Goal: Task Accomplishment & Management: Complete application form

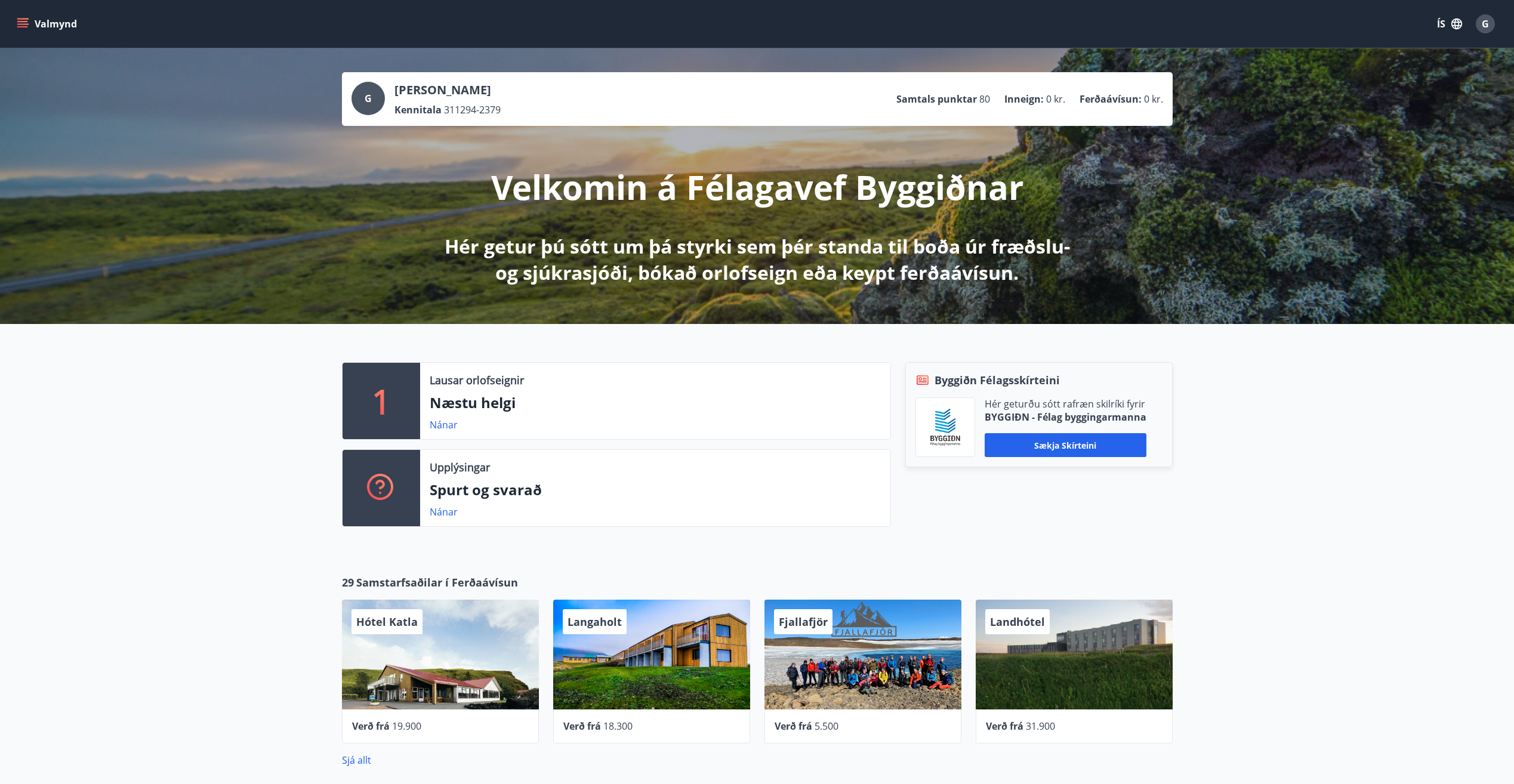
click at [23, 23] on icon "menu" at bounding box center [22, 23] width 12 height 12
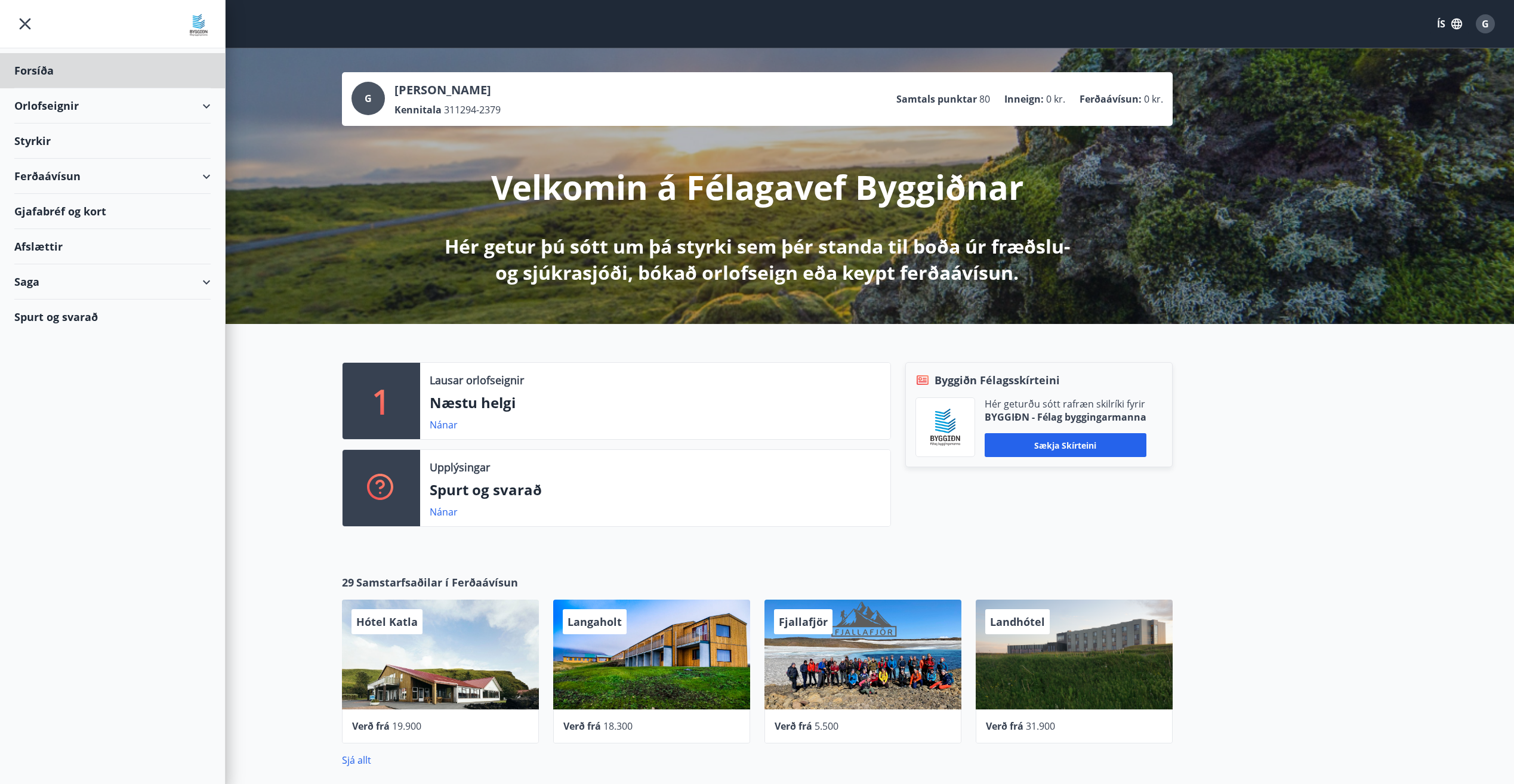
click at [32, 88] on div "Styrkir" at bounding box center [112, 70] width 196 height 35
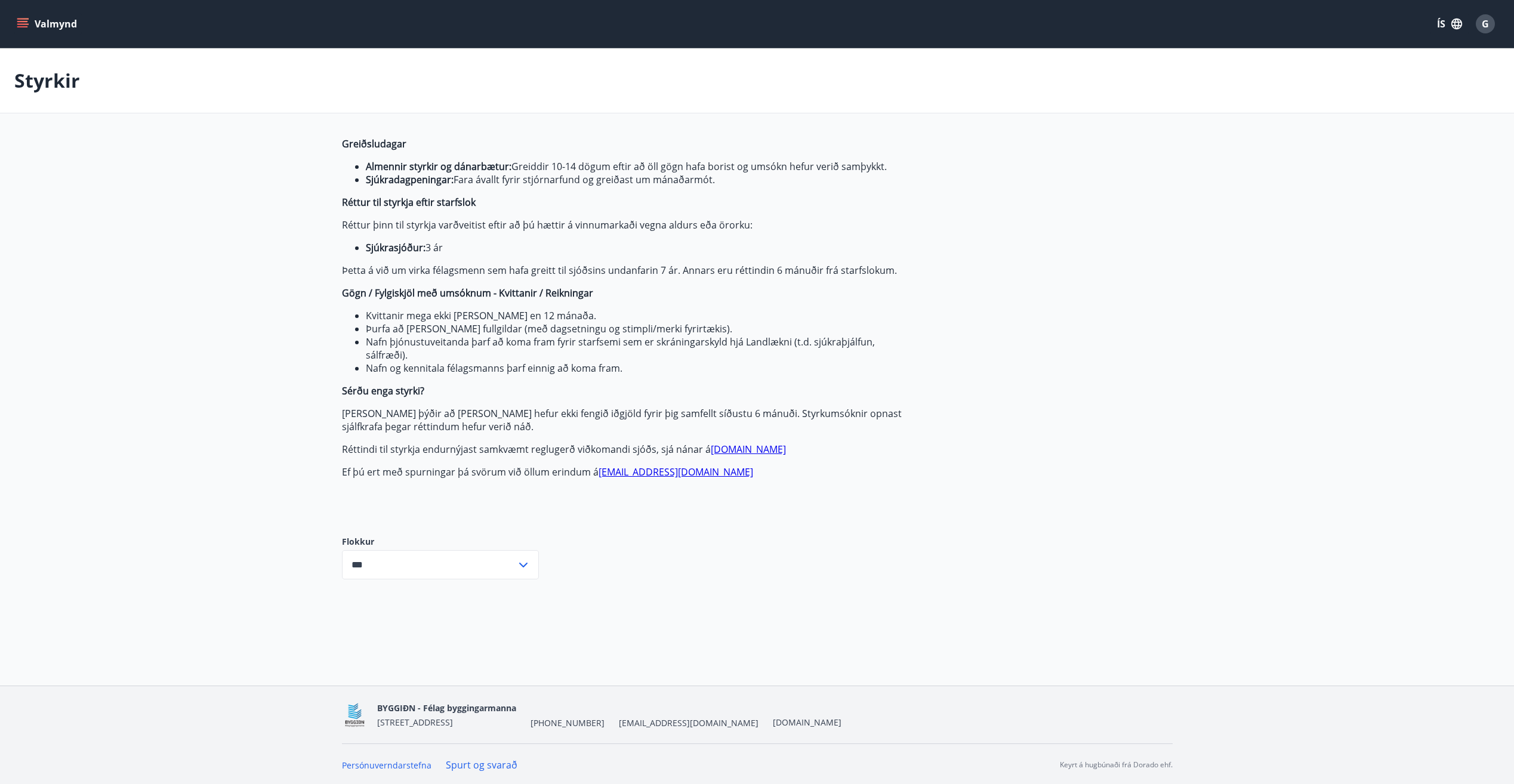
click at [526, 566] on icon at bounding box center [523, 564] width 14 height 14
click at [447, 605] on li "Sjúkrasjóður" at bounding box center [440, 610] width 196 height 21
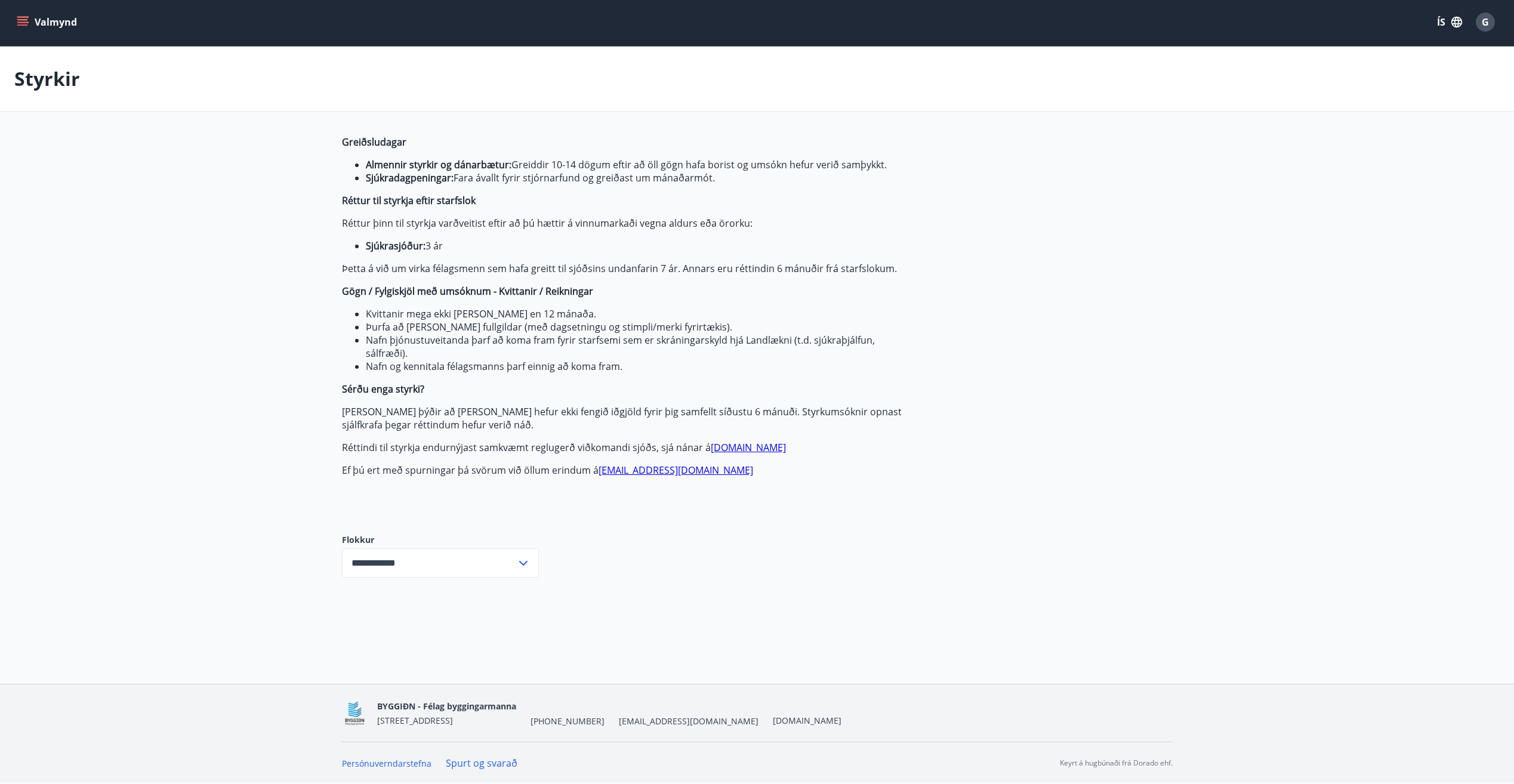
click at [558, 539] on div "Greiðsludagar Almennir styrkir og dánarbætur: Greiddir 10-14 dögum eftir að öll…" at bounding box center [757, 365] width 831 height 460
click at [523, 568] on icon at bounding box center [523, 563] width 14 height 14
click at [436, 590] on li "Öll" at bounding box center [440, 588] width 196 height 21
type input "***"
click at [525, 567] on icon at bounding box center [523, 563] width 14 height 14
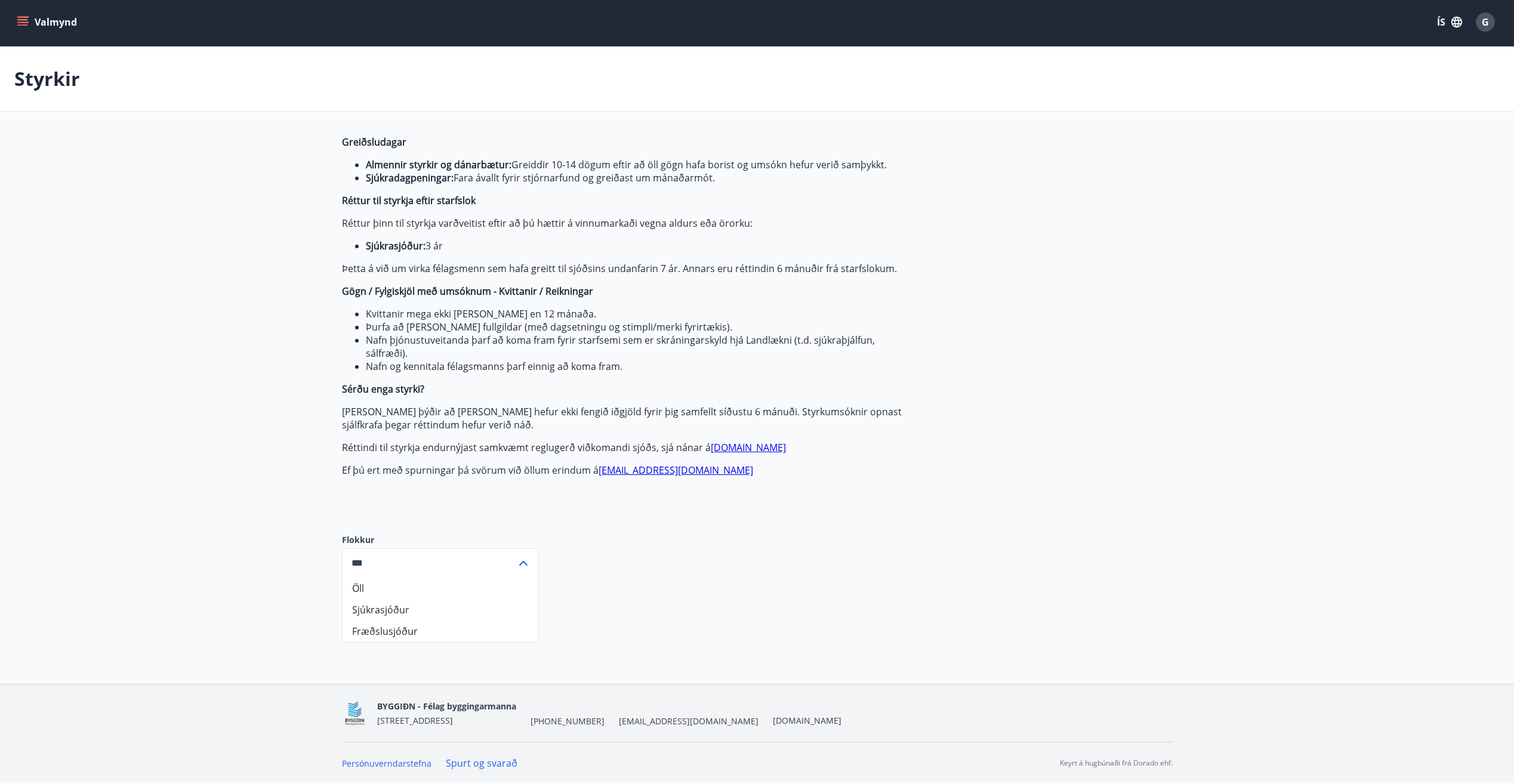
click at [706, 574] on div "Greiðsludagar Almennir styrkir og dánarbætur: Greiddir 10-14 dögum eftir að öll…" at bounding box center [757, 365] width 831 height 460
click at [27, 19] on icon "menu" at bounding box center [22, 22] width 12 height 12
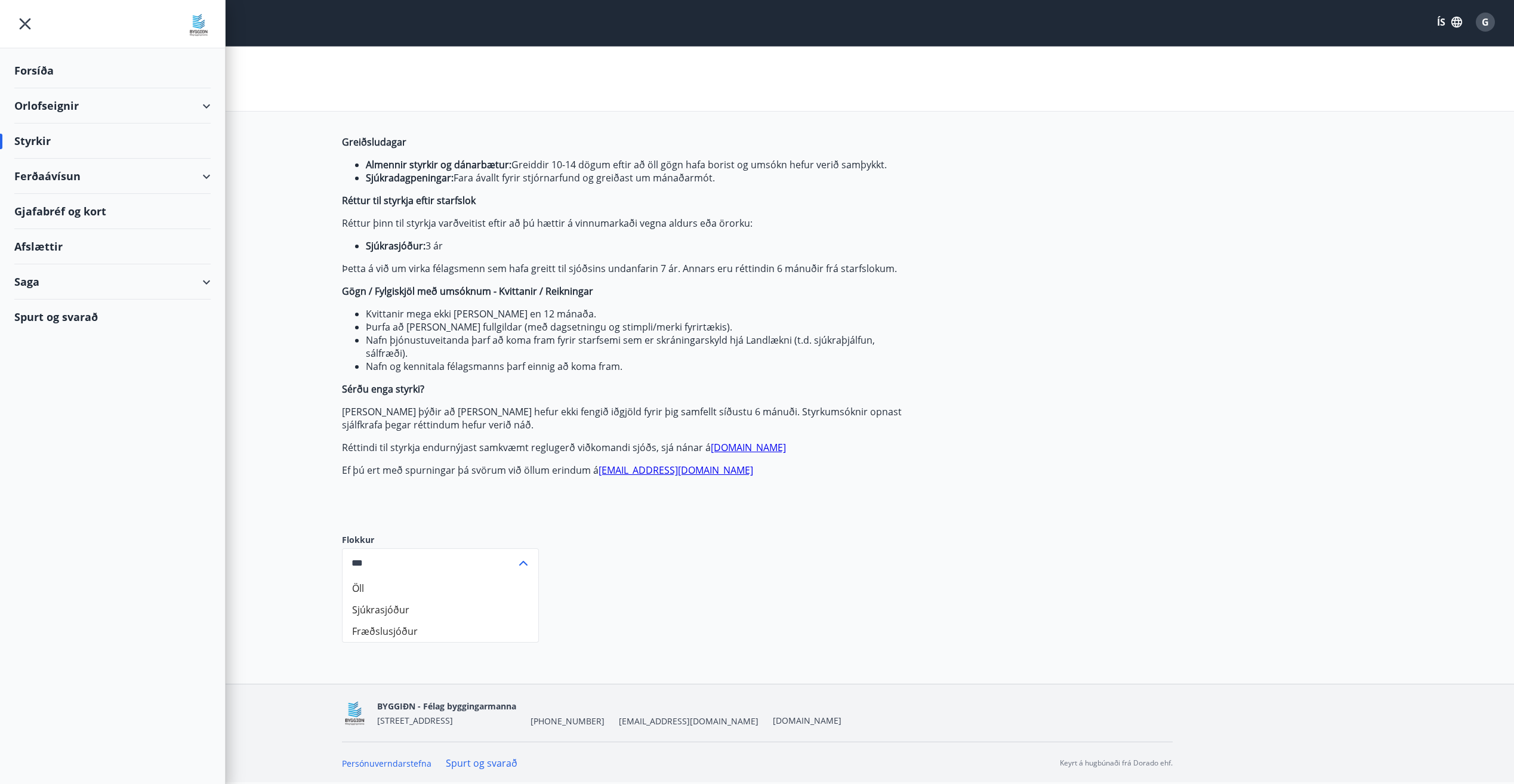
click at [49, 73] on div "Forsíða" at bounding box center [112, 70] width 196 height 35
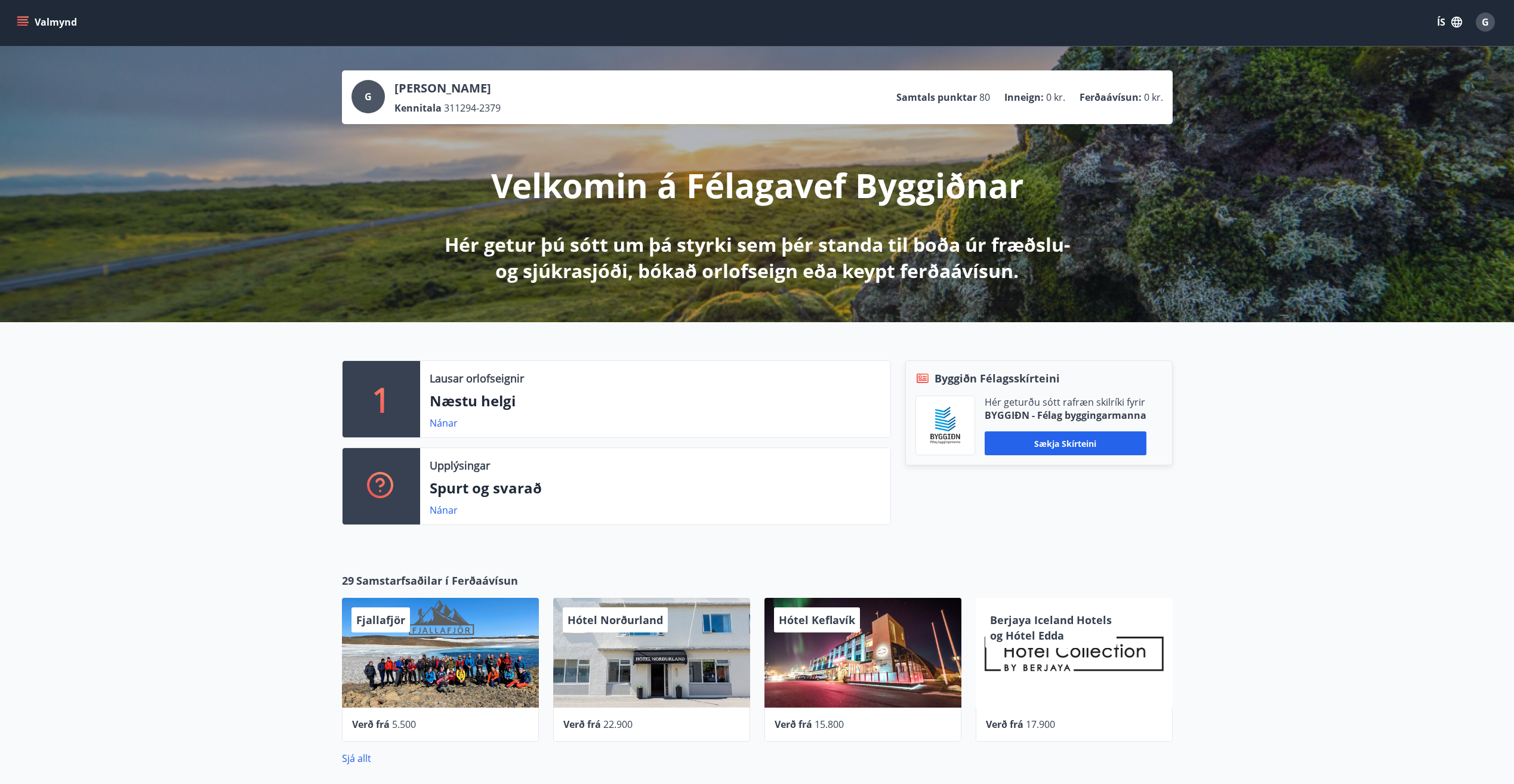
click at [1329, 499] on div "1 Lausar orlofseignir Næstu helgi Nánar Upplýsingar Spurt og svarað Nánar Byggi…" at bounding box center [757, 438] width 1514 height 231
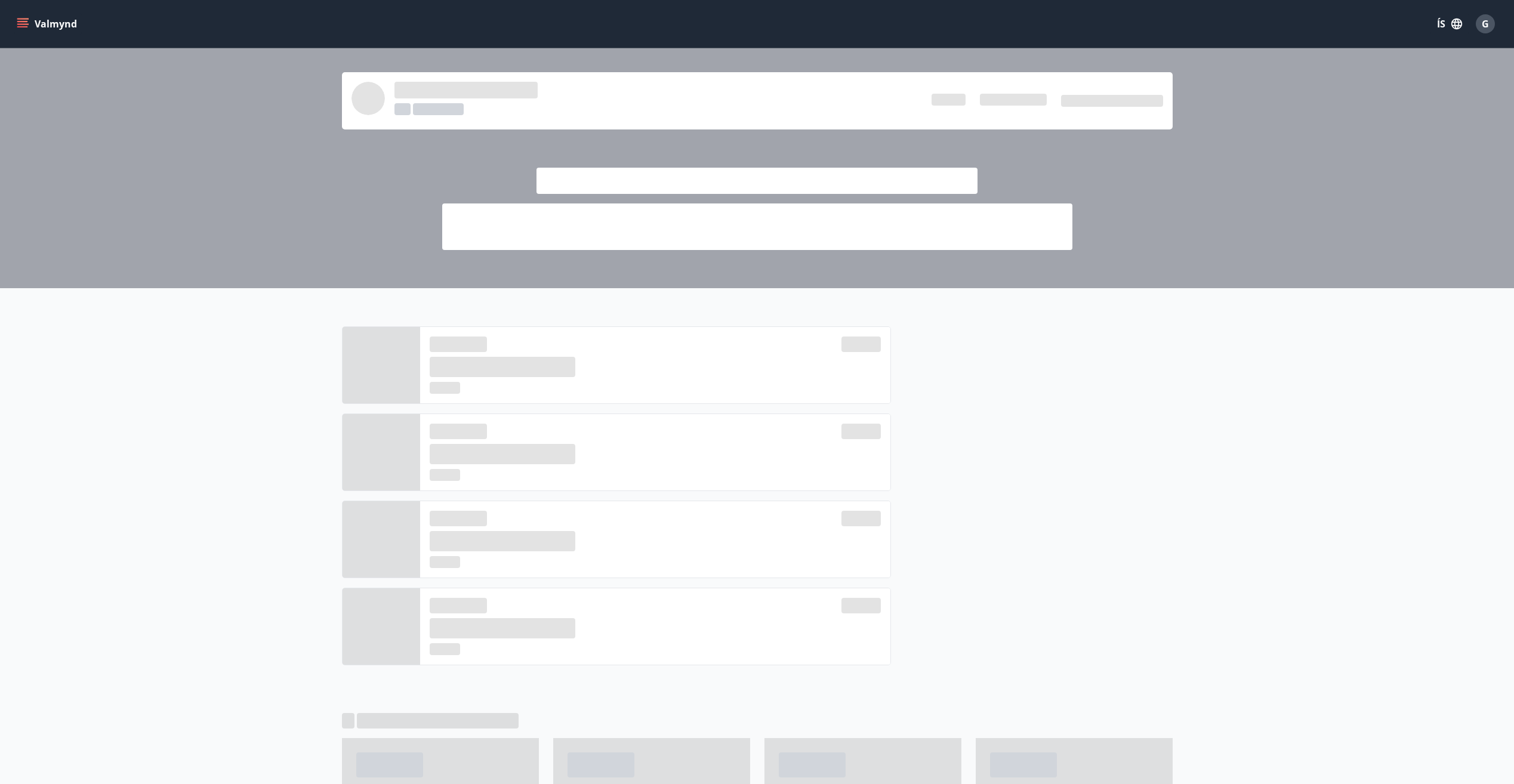
scroll to position [2, 0]
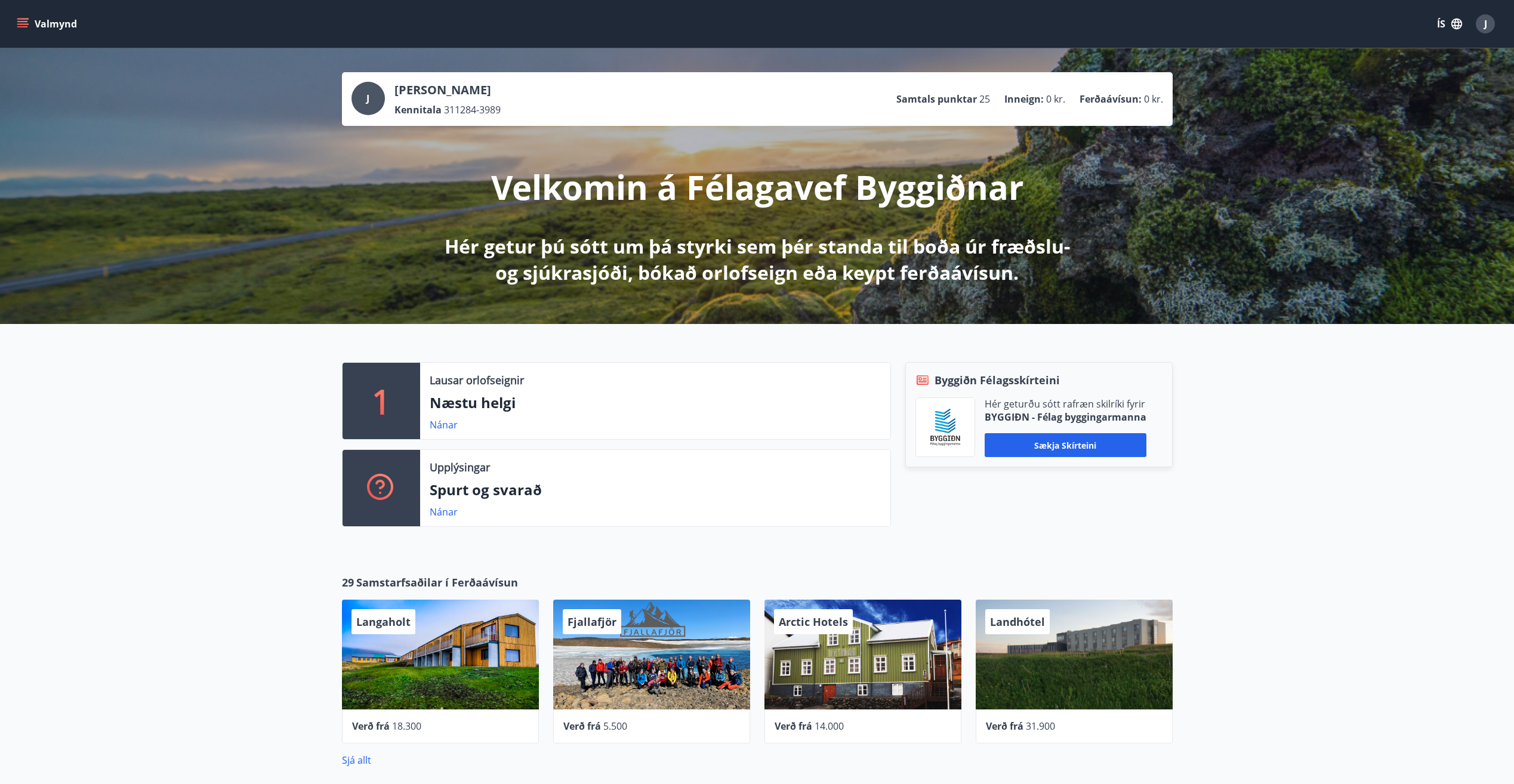
click at [23, 22] on icon "menu" at bounding box center [23, 22] width 11 height 2
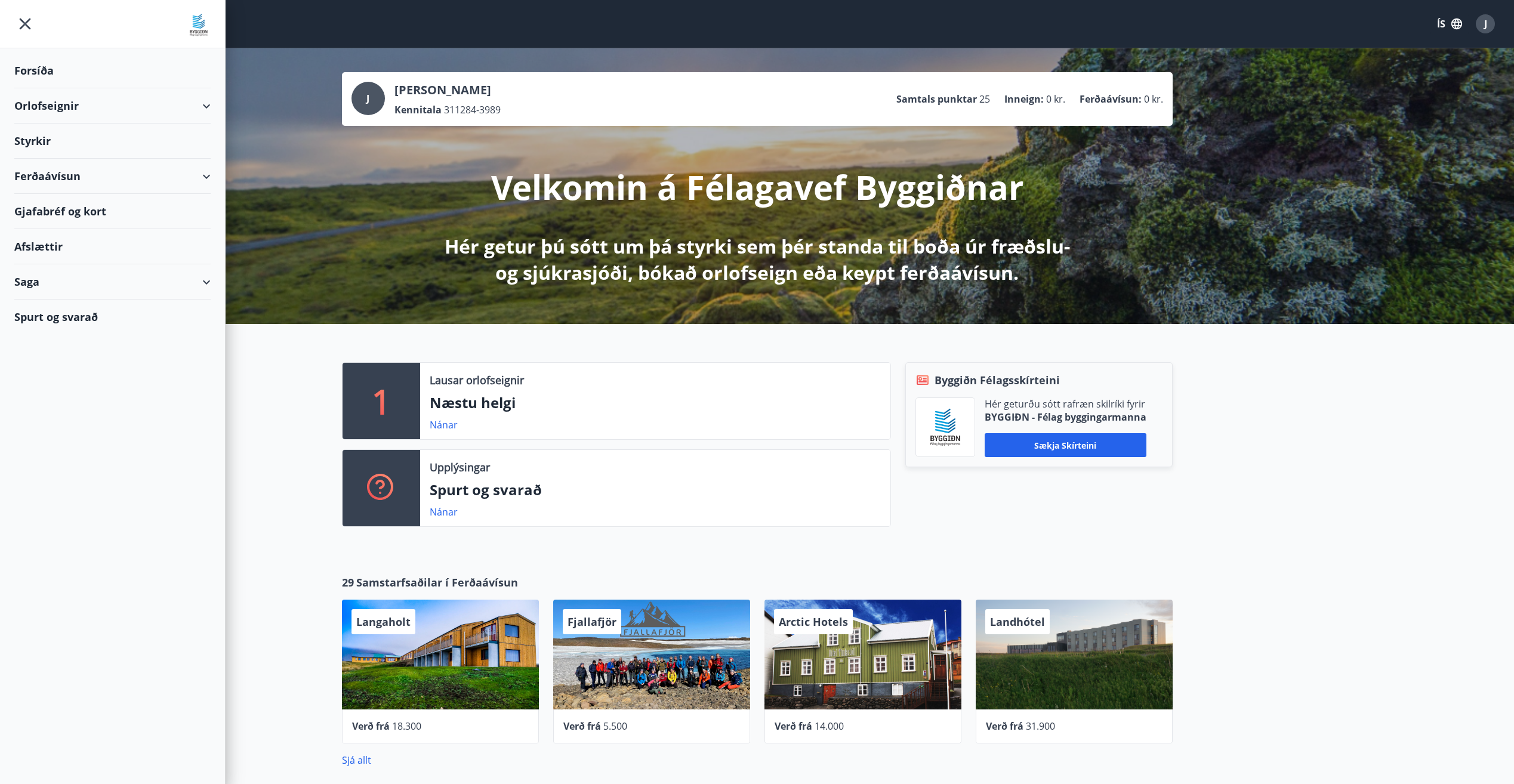
click at [32, 88] on div "Styrkir" at bounding box center [112, 70] width 196 height 35
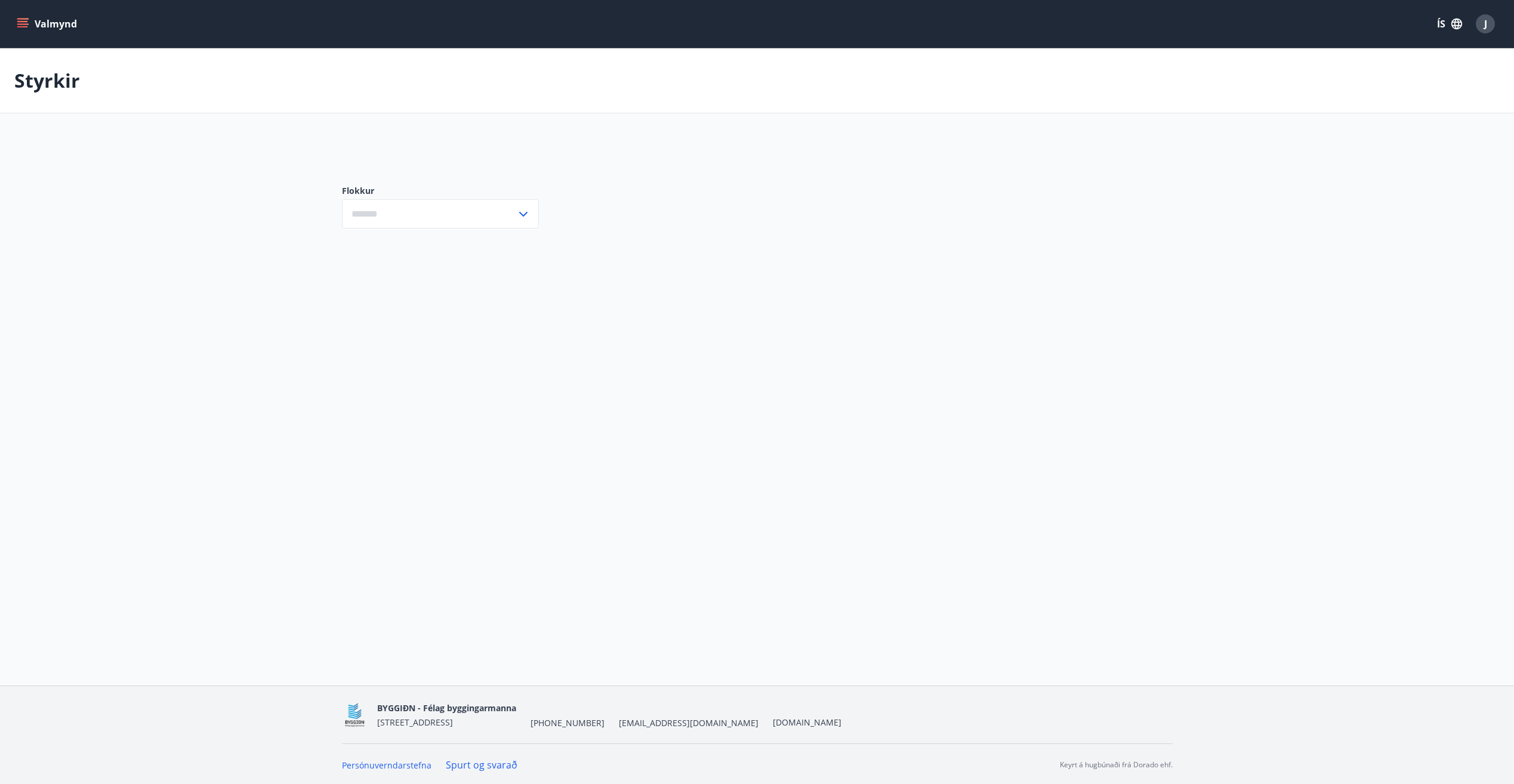
type input "***"
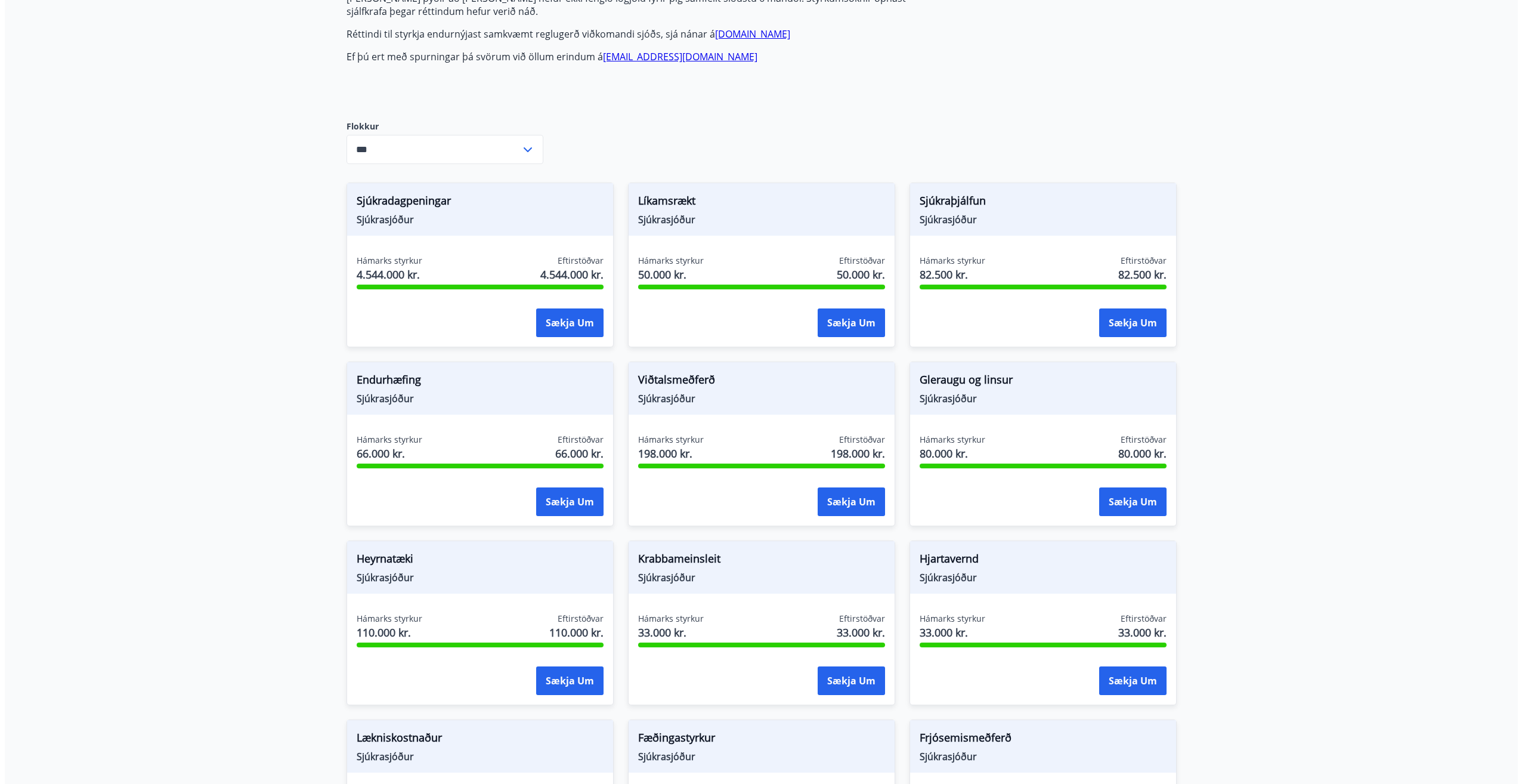
scroll to position [417, 0]
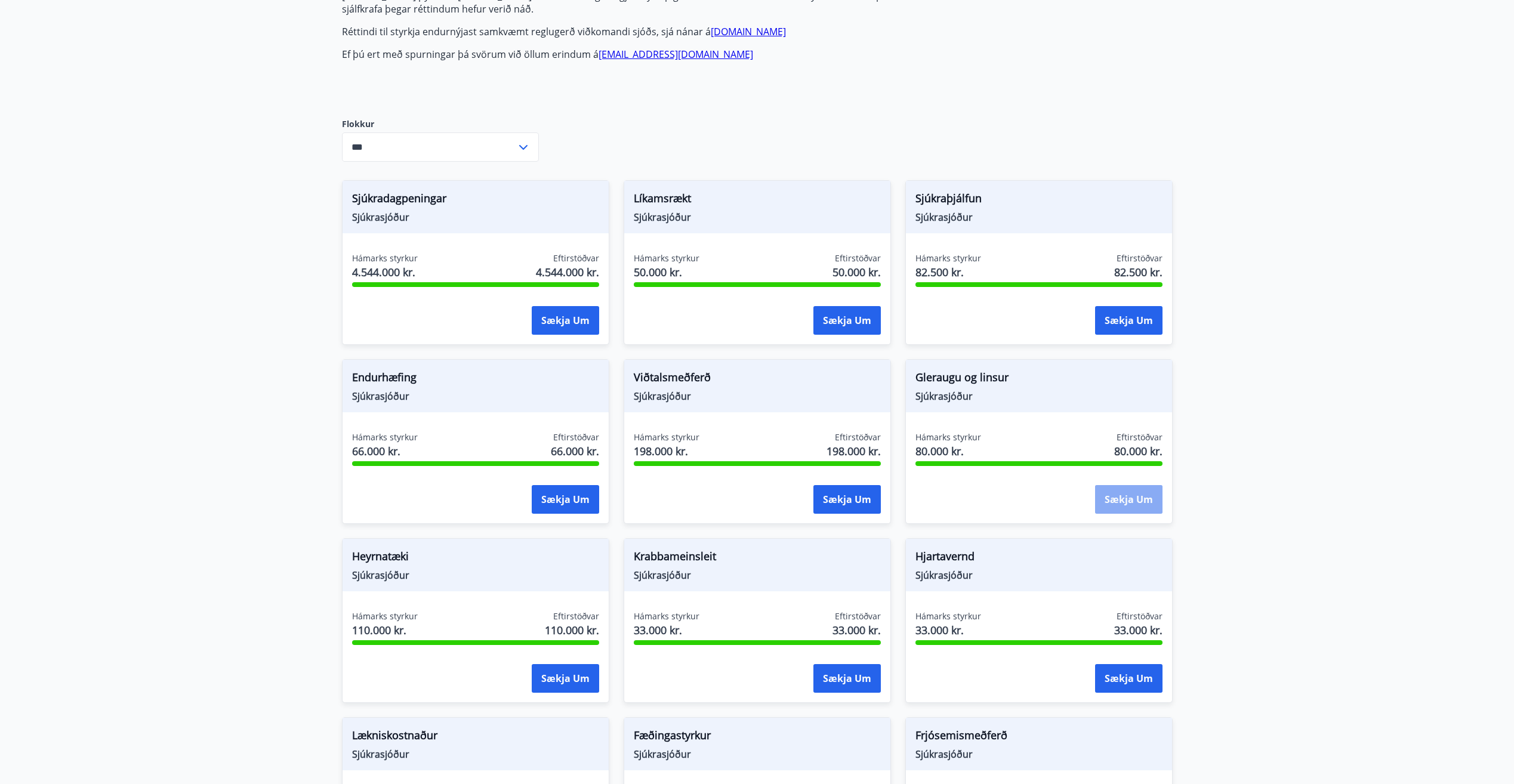
click at [1123, 501] on button "Sækja um" at bounding box center [1128, 499] width 67 height 29
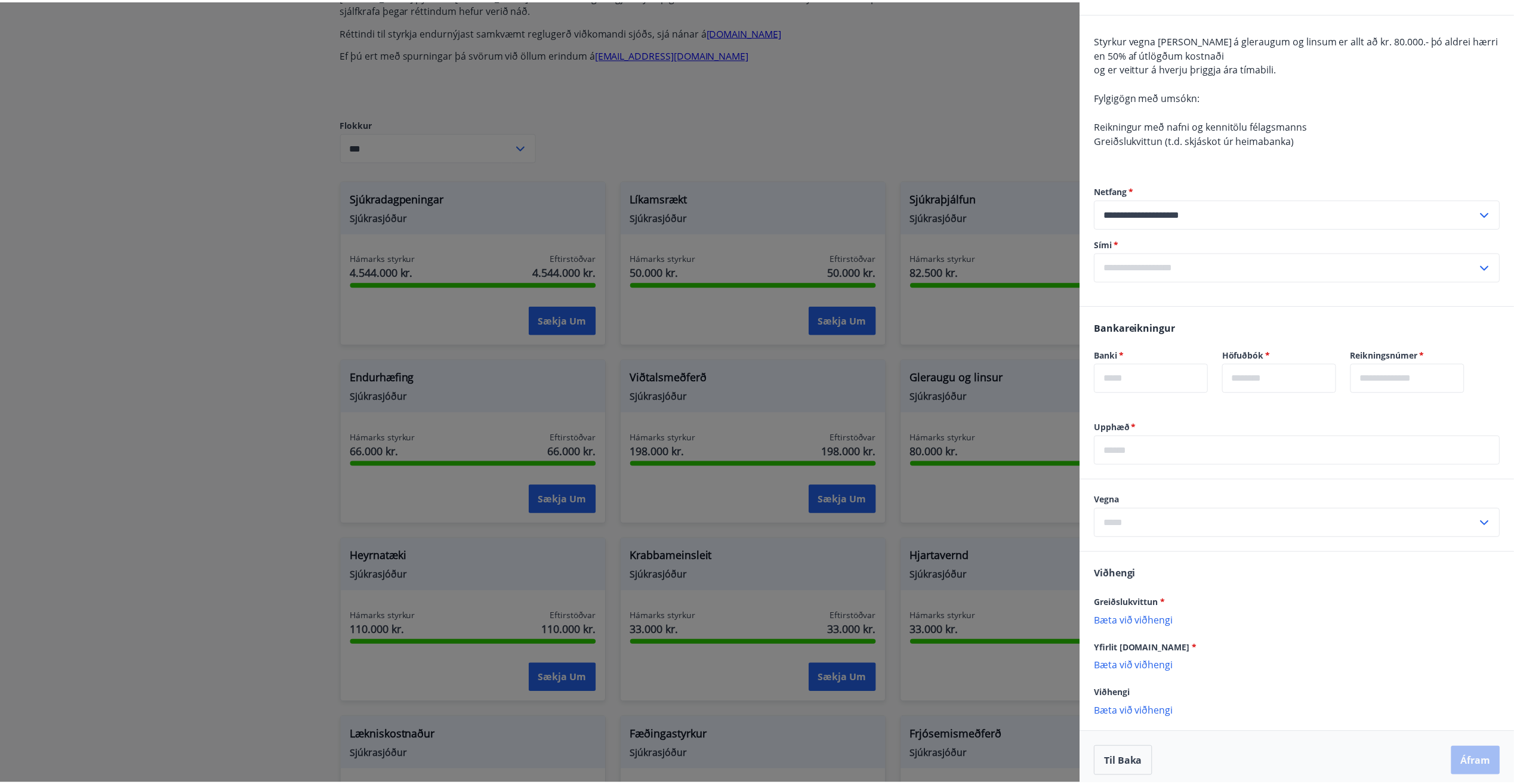
scroll to position [101, 0]
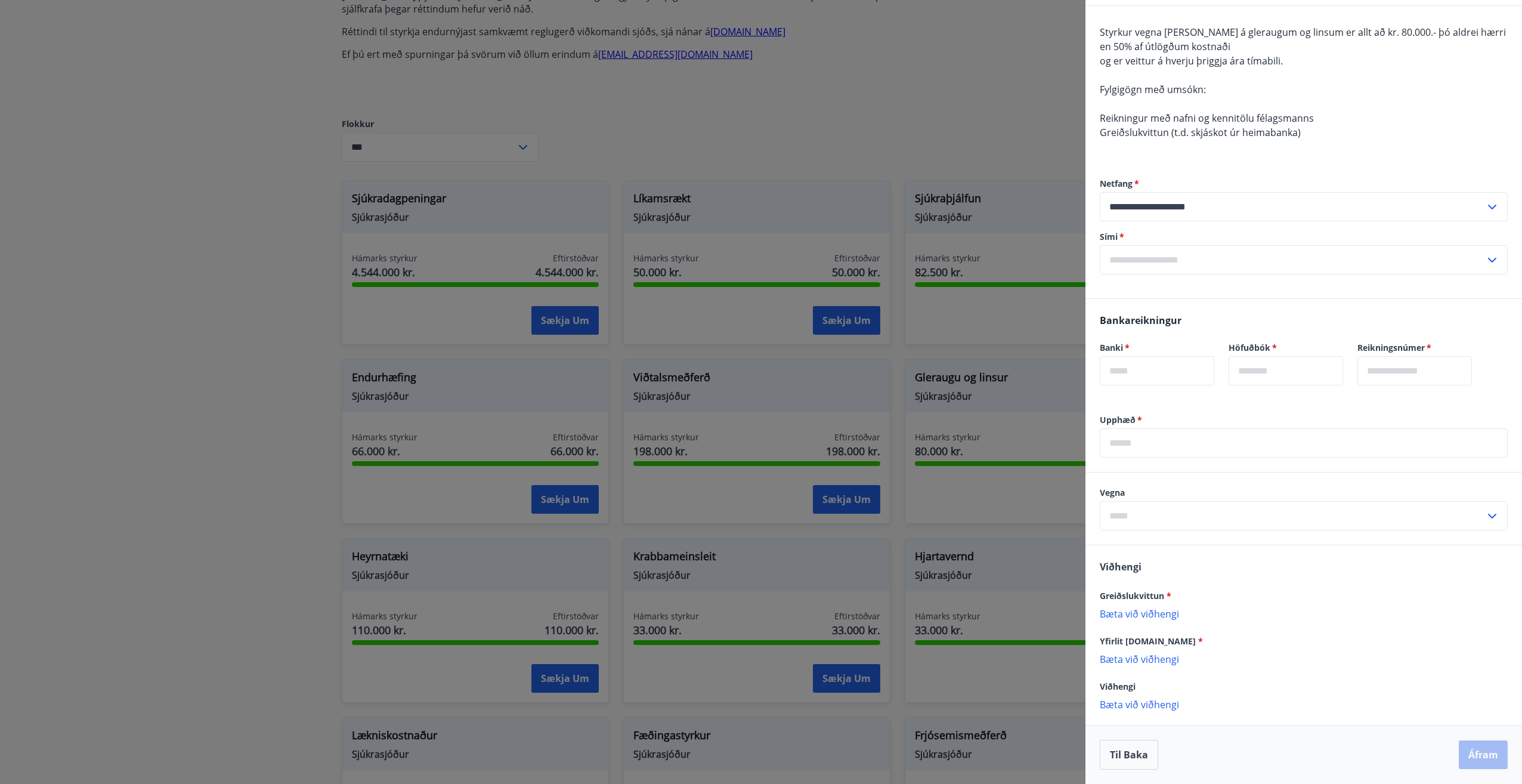
click at [227, 258] on div at bounding box center [761, 392] width 1522 height 784
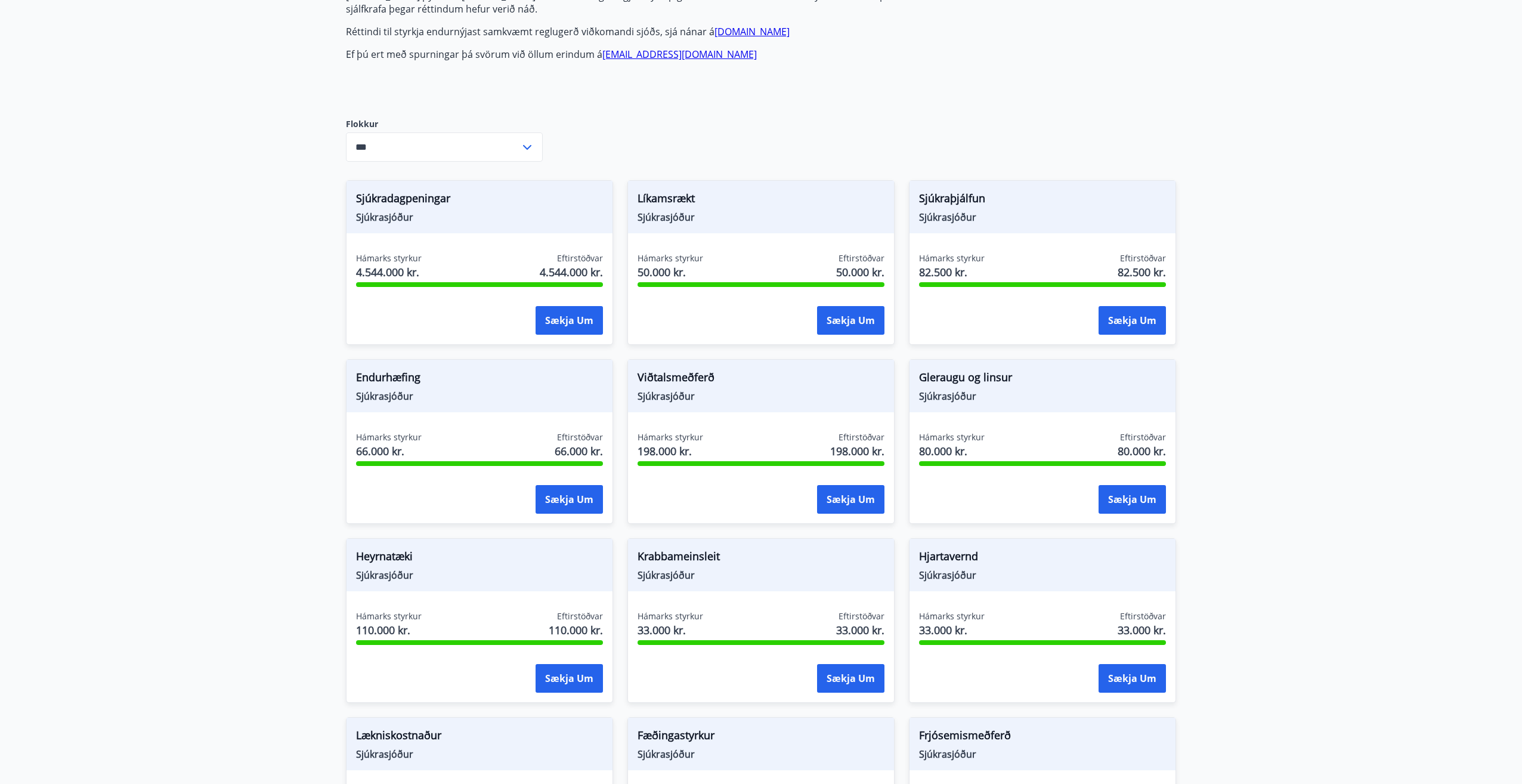
scroll to position [0, 0]
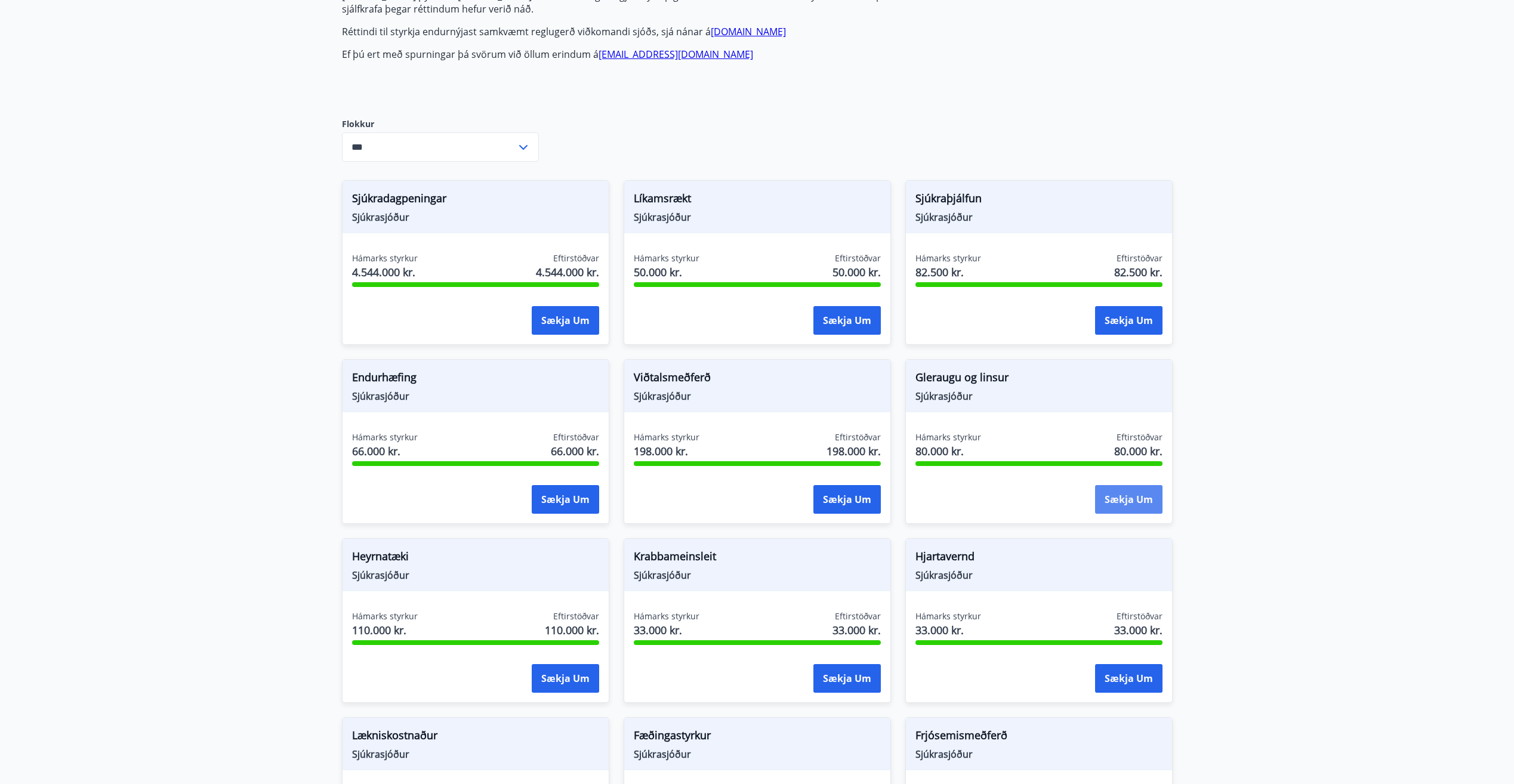
click at [1139, 496] on button "Sækja um" at bounding box center [1128, 499] width 67 height 29
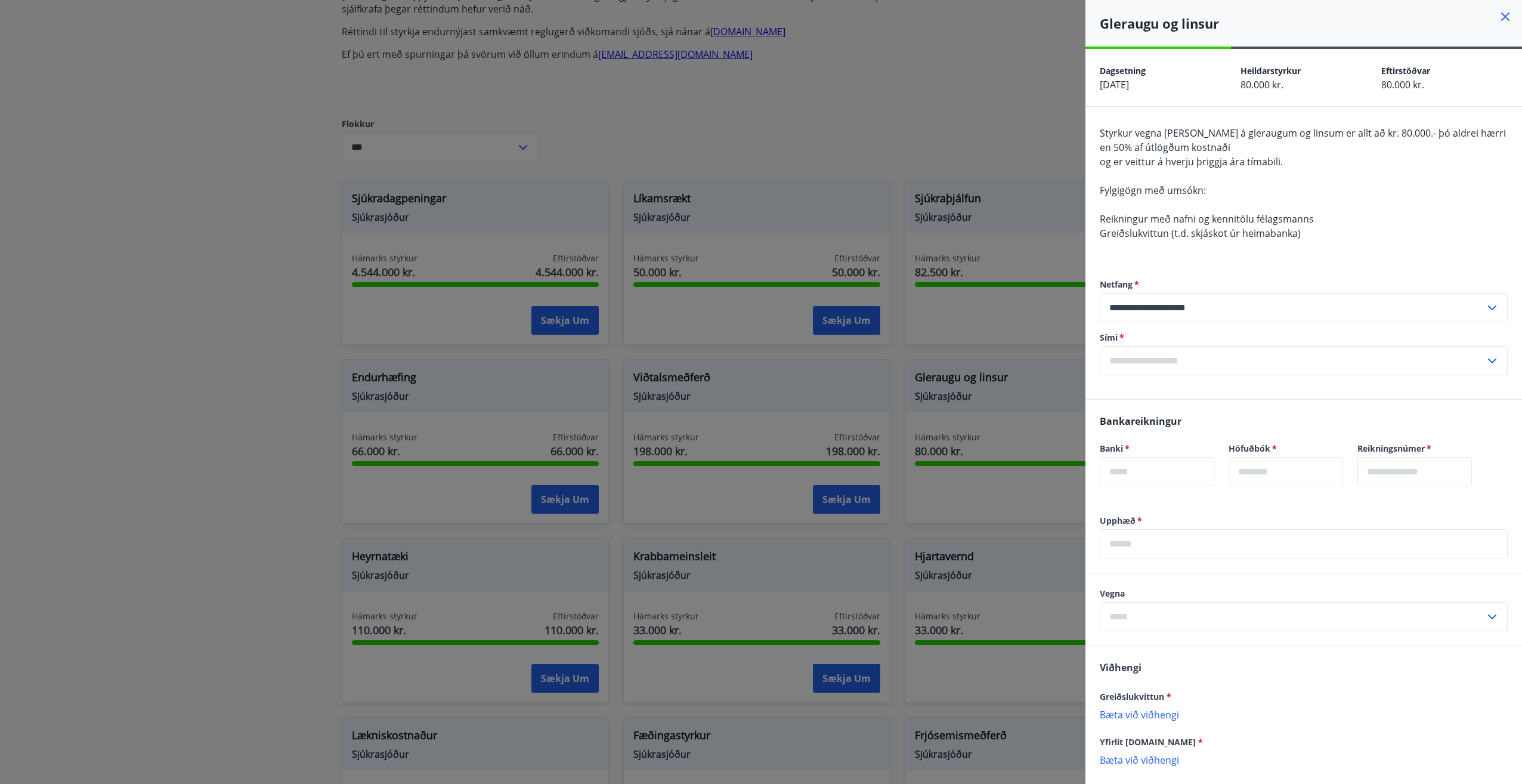
click at [1291, 698] on div "Greiðslukvittun *" at bounding box center [1304, 696] width 408 height 14
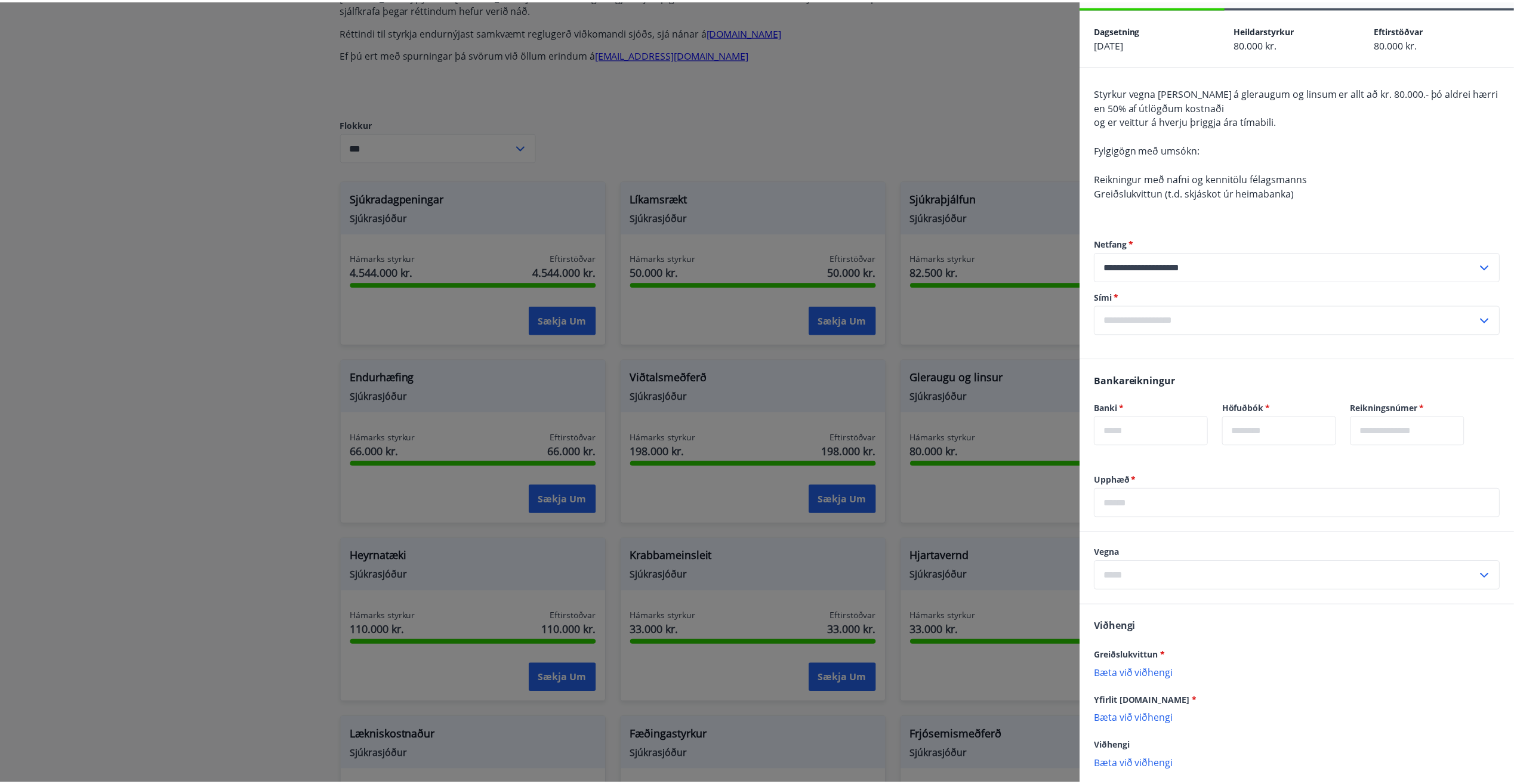
scroll to position [101, 0]
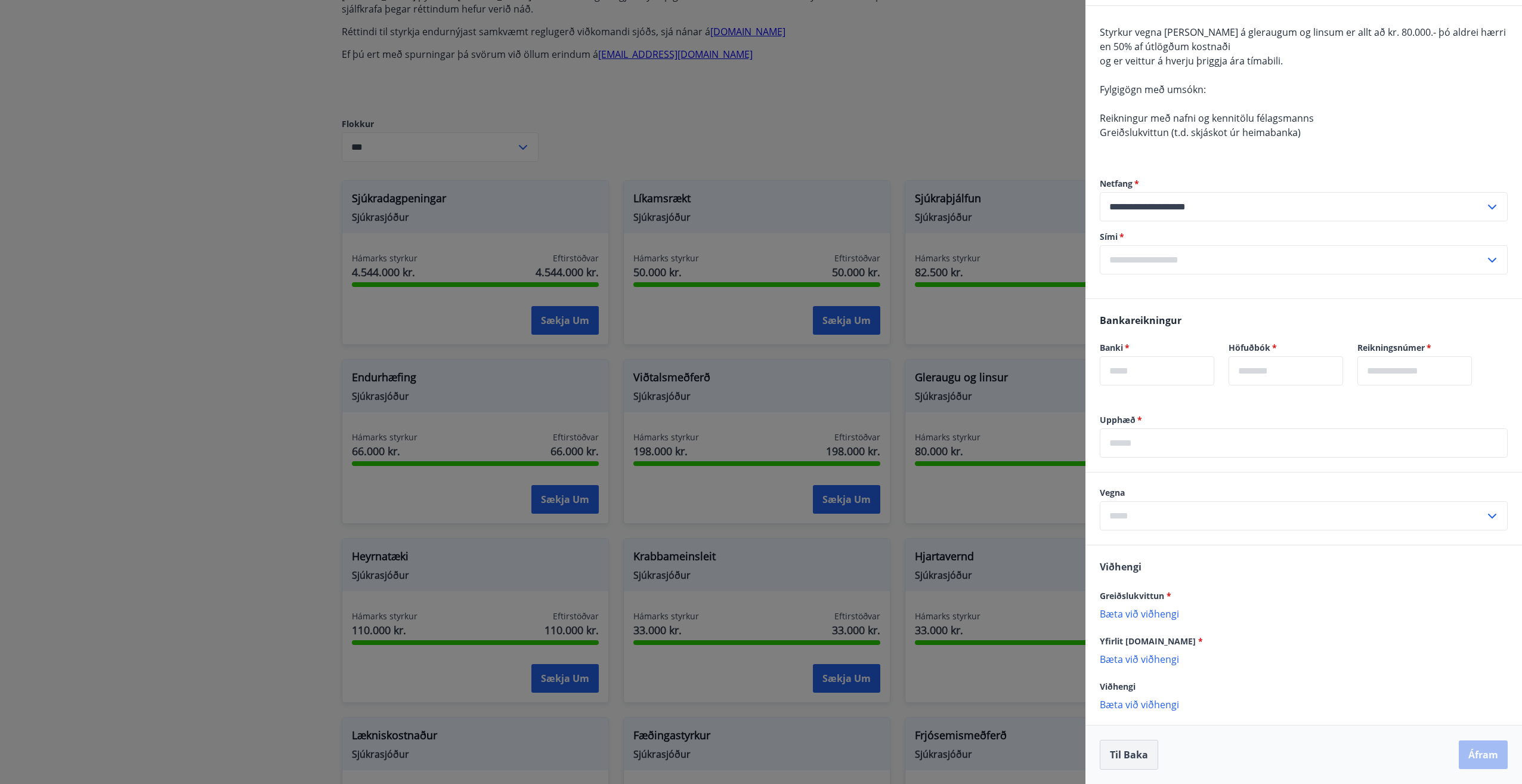
click at [1145, 762] on button "Til baka" at bounding box center [1129, 754] width 59 height 30
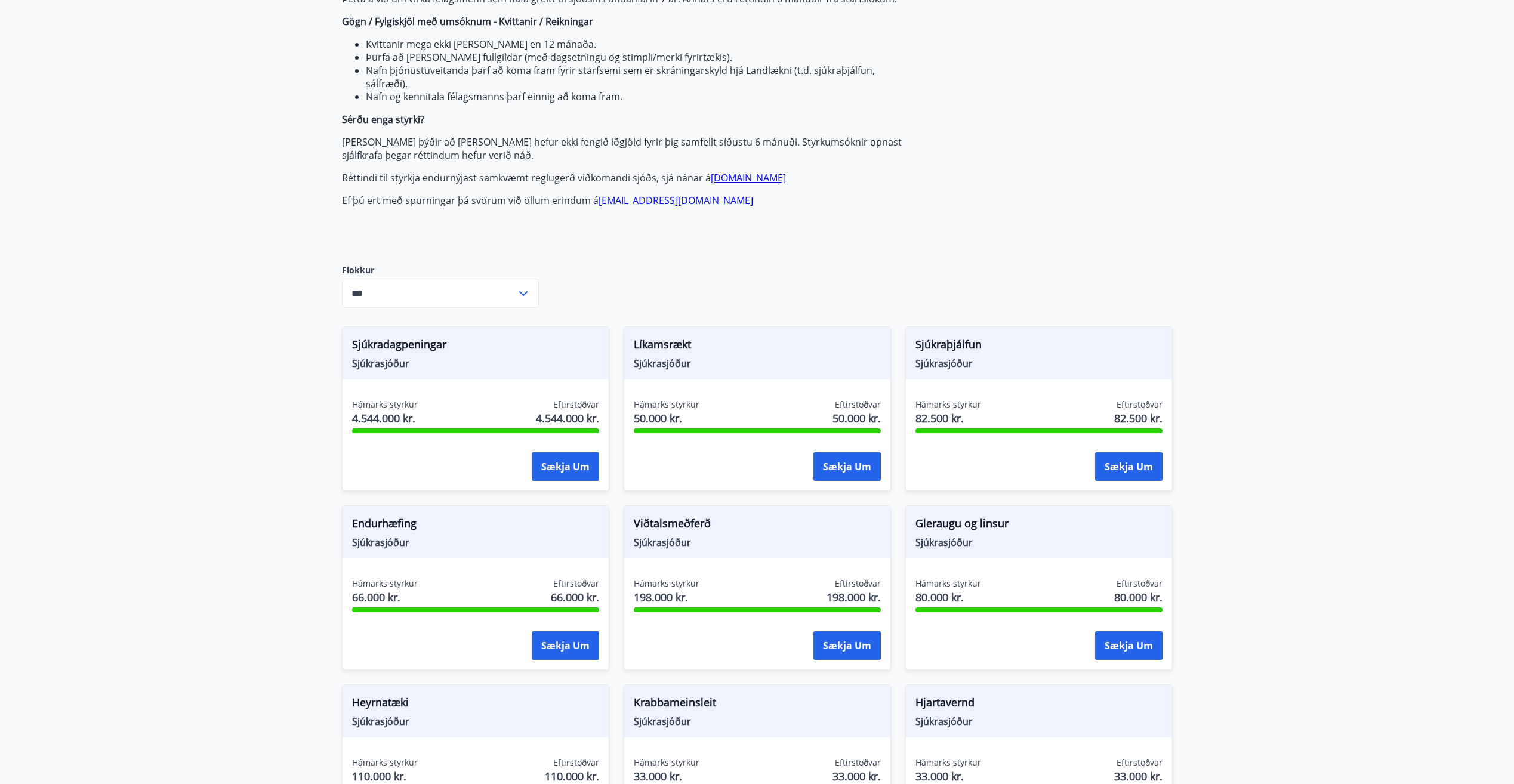
scroll to position [0, 0]
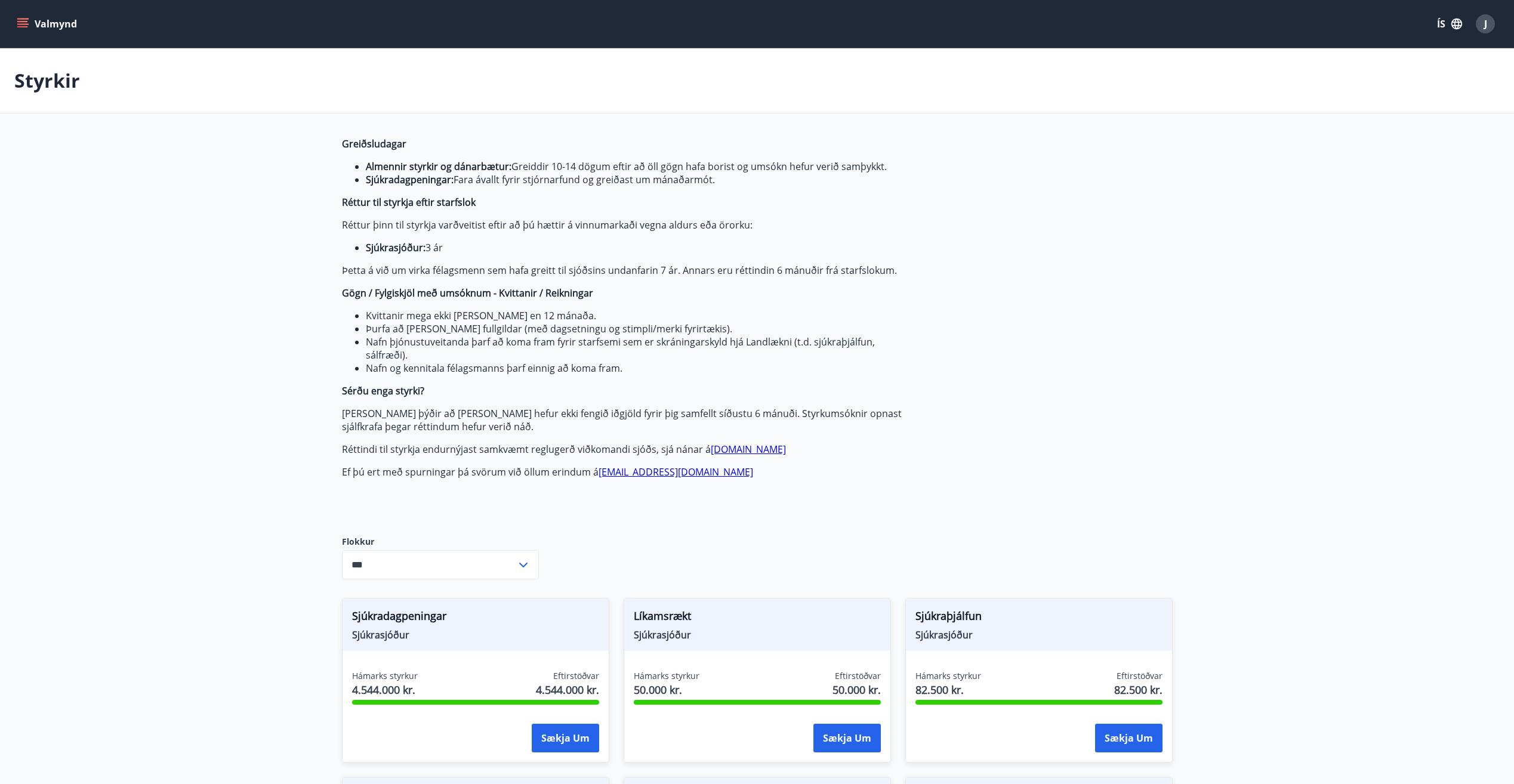
click at [21, 19] on icon "menu" at bounding box center [23, 20] width 13 height 2
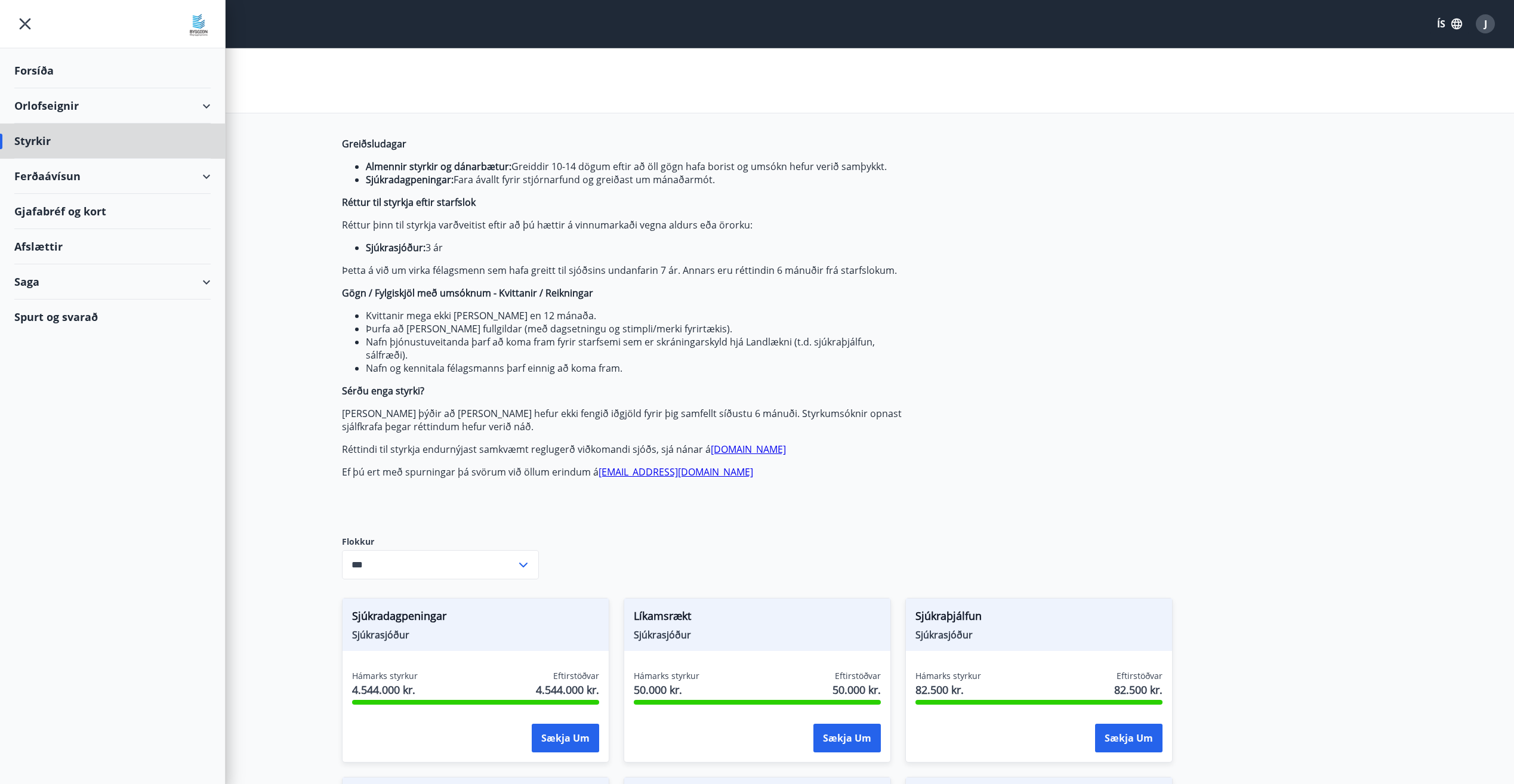
click at [34, 71] on div "Forsíða" at bounding box center [112, 70] width 196 height 35
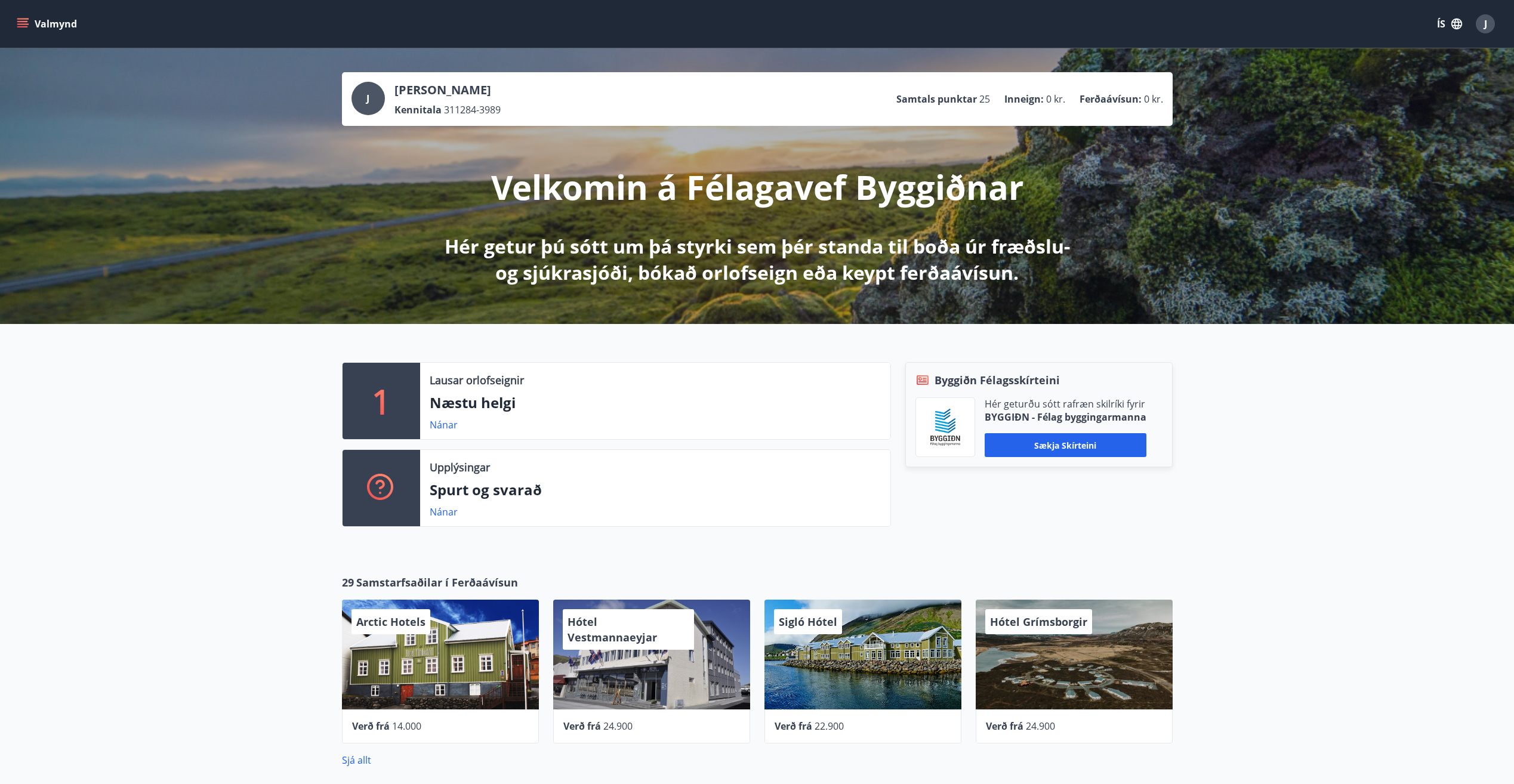
click at [20, 21] on icon "menu" at bounding box center [23, 22] width 11 height 2
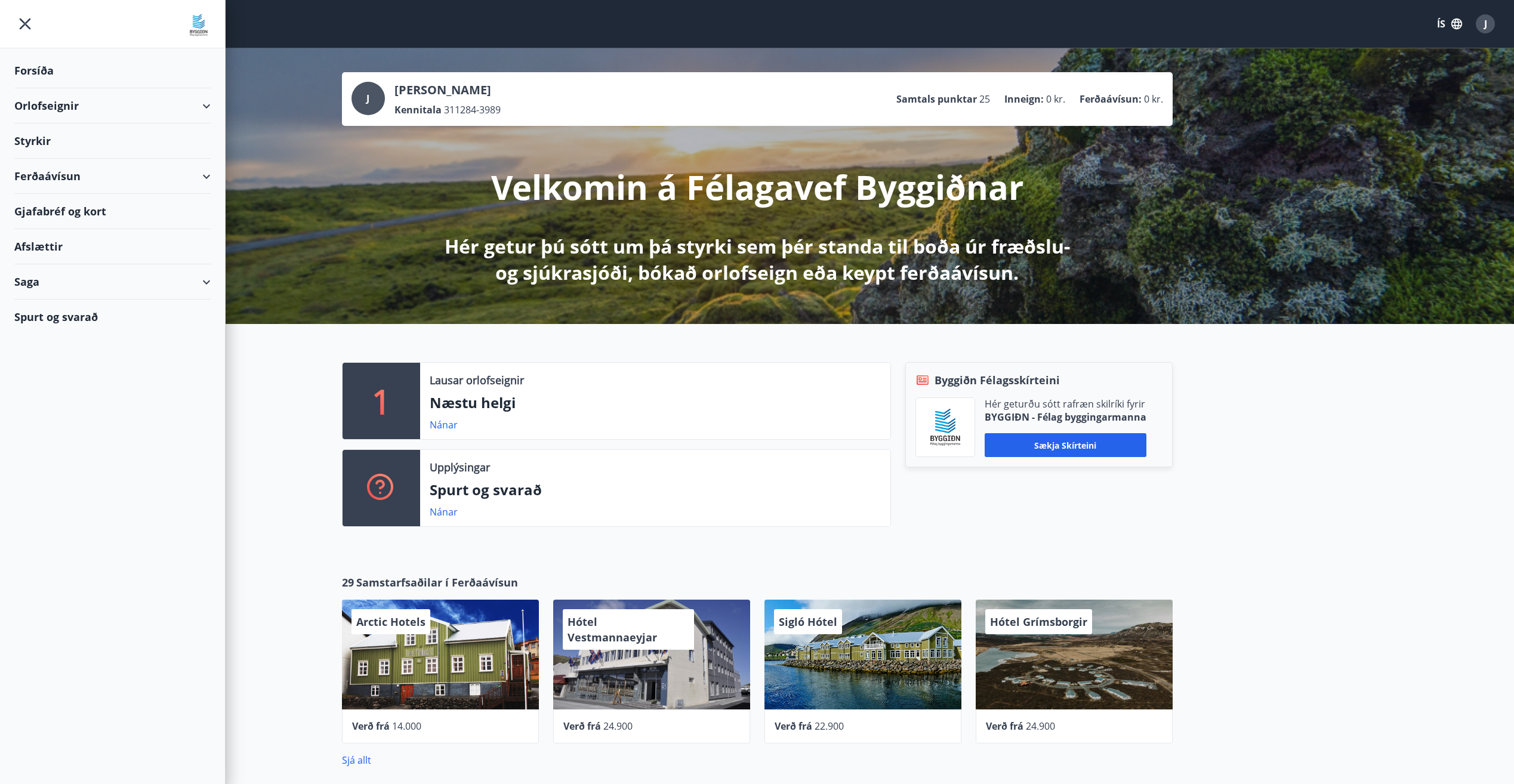
click at [52, 177] on div "Ferðaávísun" at bounding box center [112, 176] width 196 height 35
click at [39, 88] on div "Styrkir" at bounding box center [112, 70] width 196 height 35
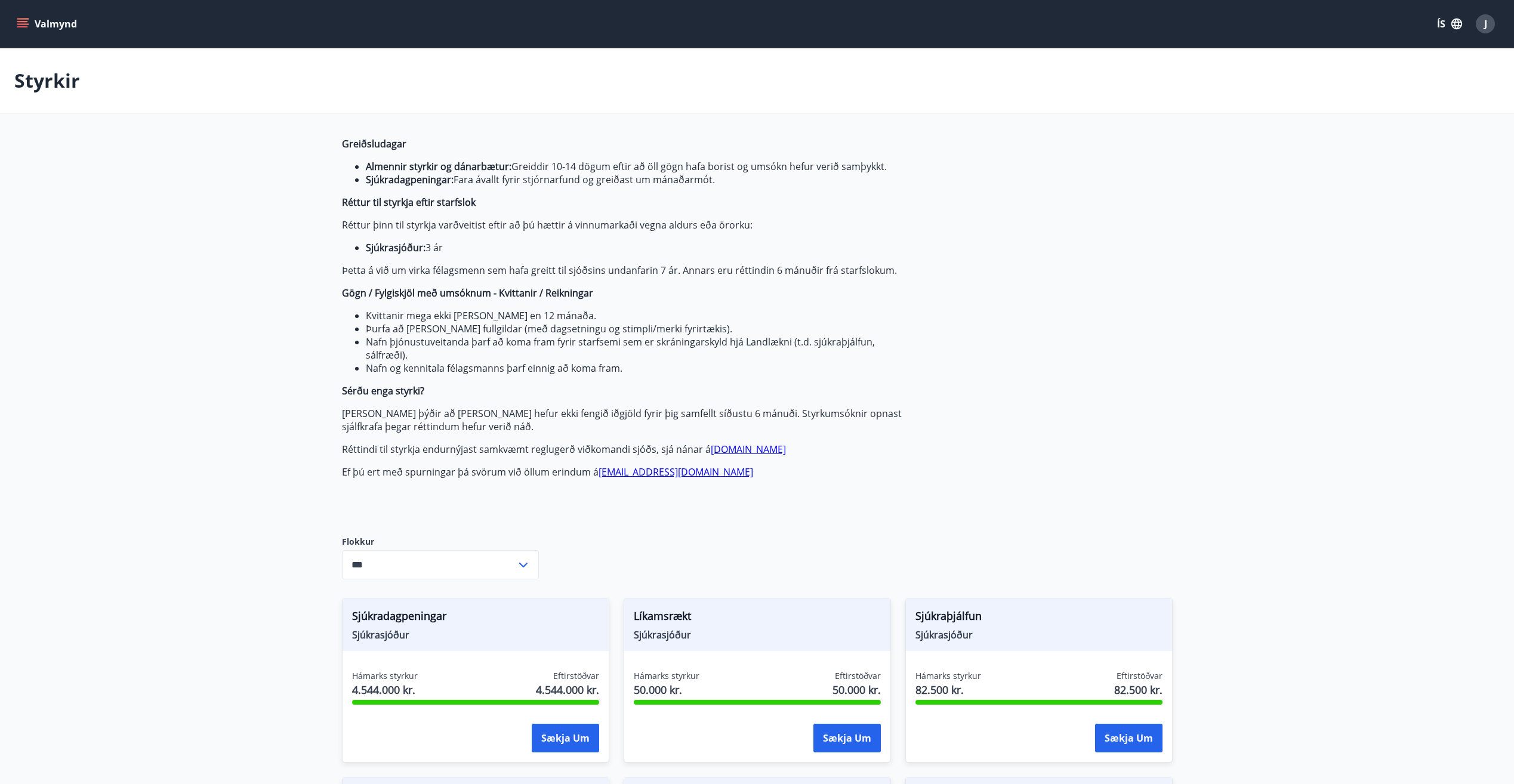
type input "***"
